Goal: Task Accomplishment & Management: Use online tool/utility

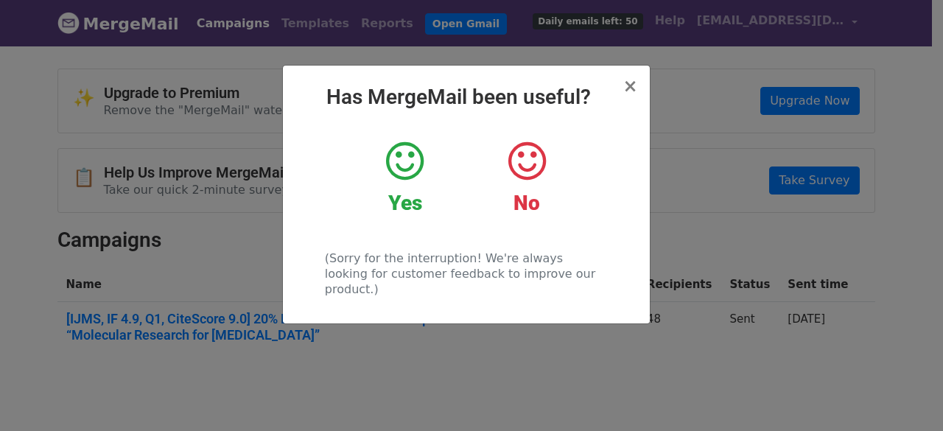
click at [417, 169] on icon at bounding box center [405, 161] width 38 height 44
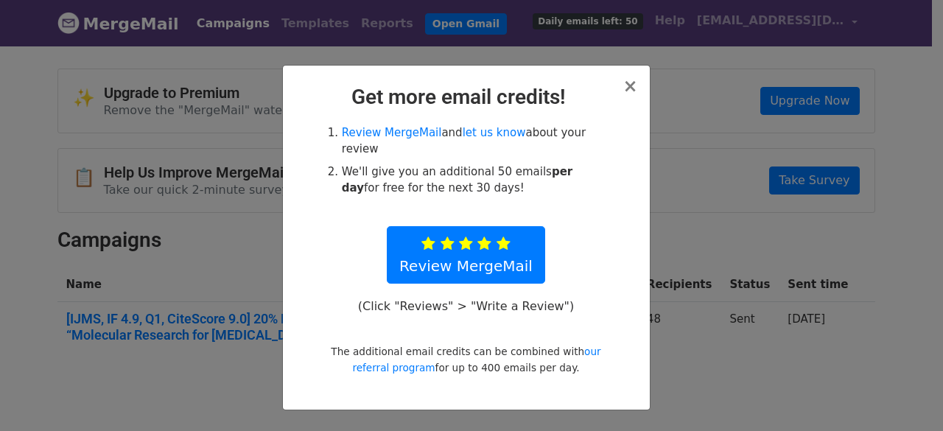
click at [639, 87] on div "× Get more email credits! Review MergeMail and let us know about your review We…" at bounding box center [466, 238] width 367 height 344
click at [632, 85] on span "×" at bounding box center [630, 86] width 15 height 21
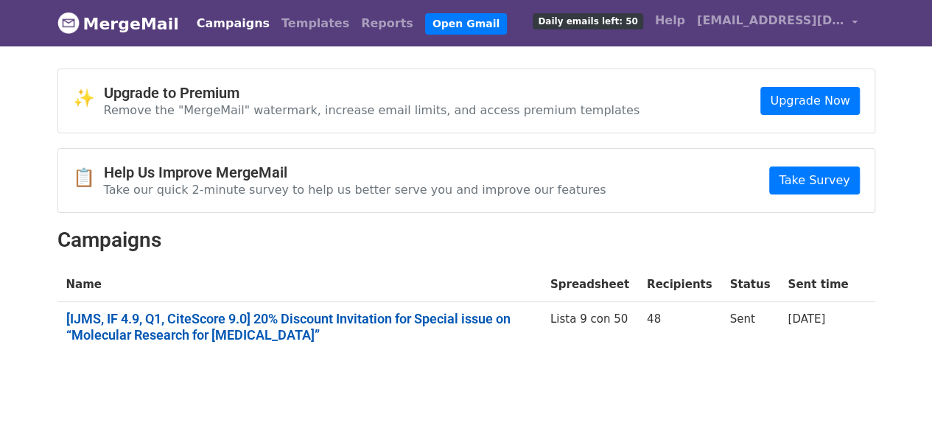
scroll to position [55, 0]
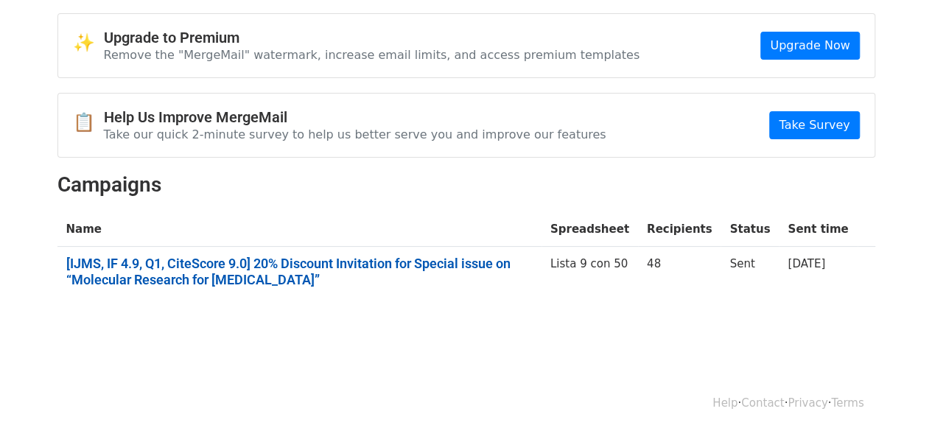
click at [200, 263] on link "[IJMS, IF 4.9, Q1, CiteScore 9.0] 20% Discount Invitation for Special issue on …" at bounding box center [299, 272] width 466 height 32
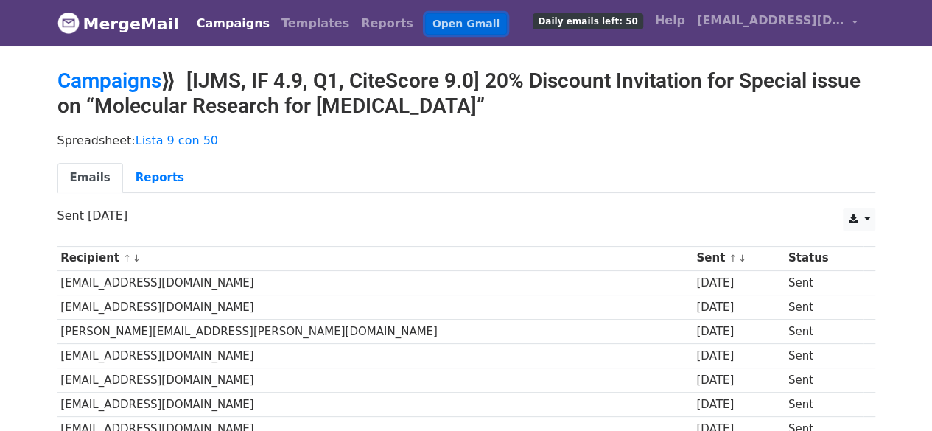
click at [425, 18] on link "Open Gmail" at bounding box center [466, 23] width 82 height 21
